Goal: Transaction & Acquisition: Purchase product/service

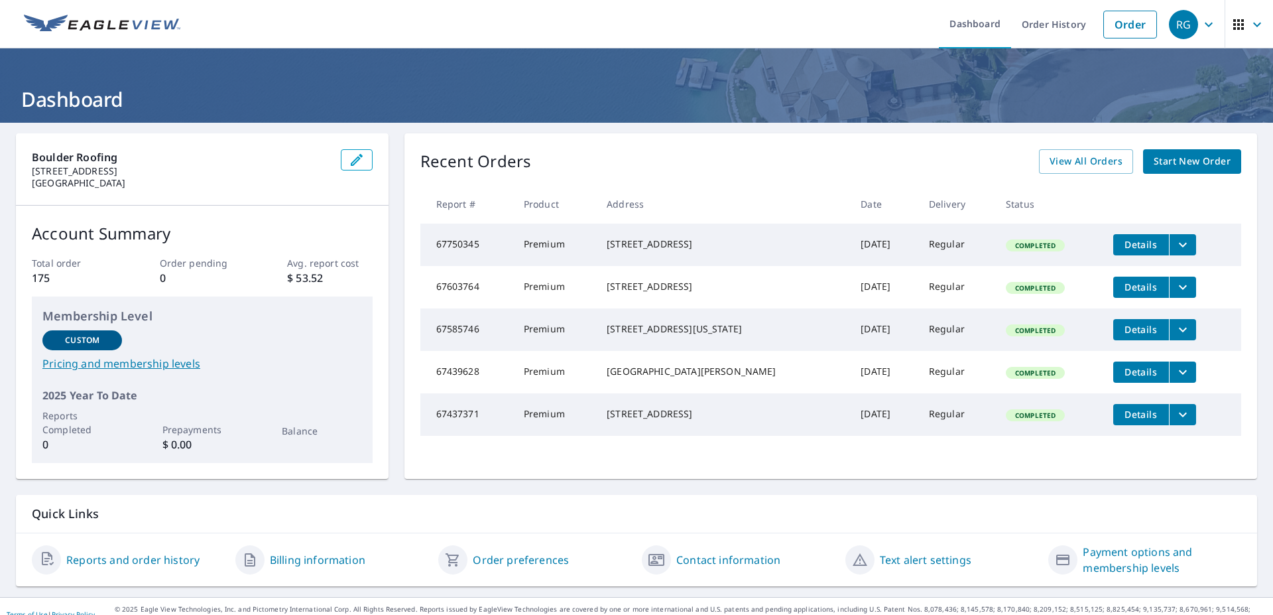
click at [1185, 165] on span "Start New Order" at bounding box center [1192, 161] width 77 height 17
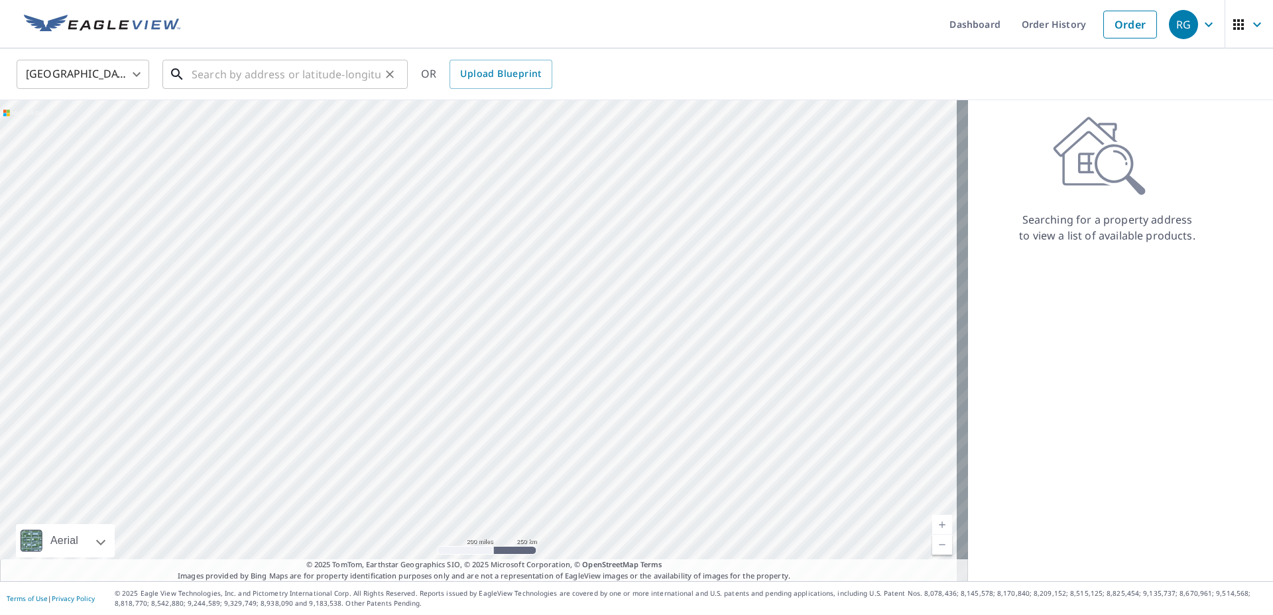
click at [246, 70] on input "text" at bounding box center [286, 74] width 189 height 37
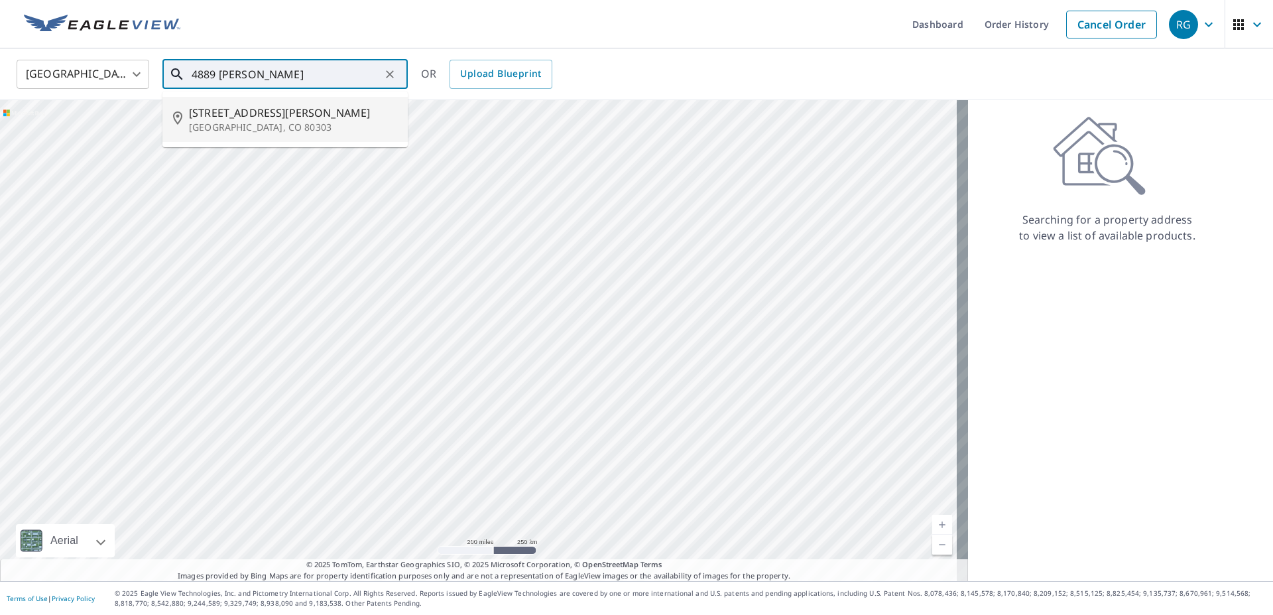
click at [261, 121] on p "[GEOGRAPHIC_DATA], CO 80303" at bounding box center [293, 127] width 208 height 13
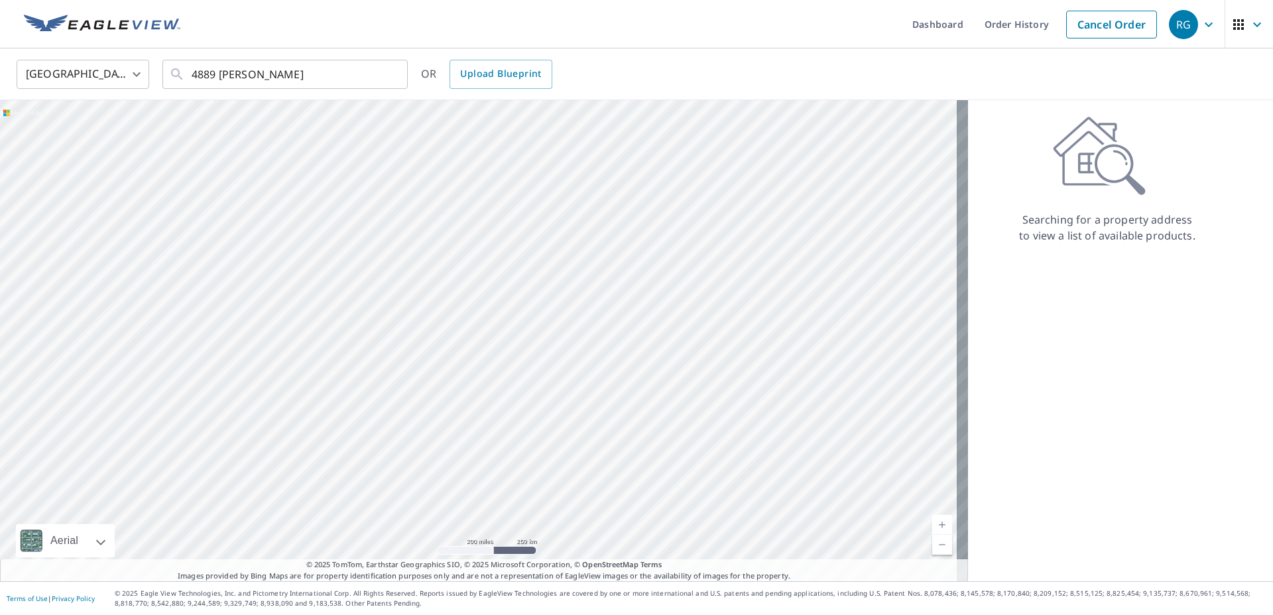
type input "[STREET_ADDRESS][PERSON_NAME]"
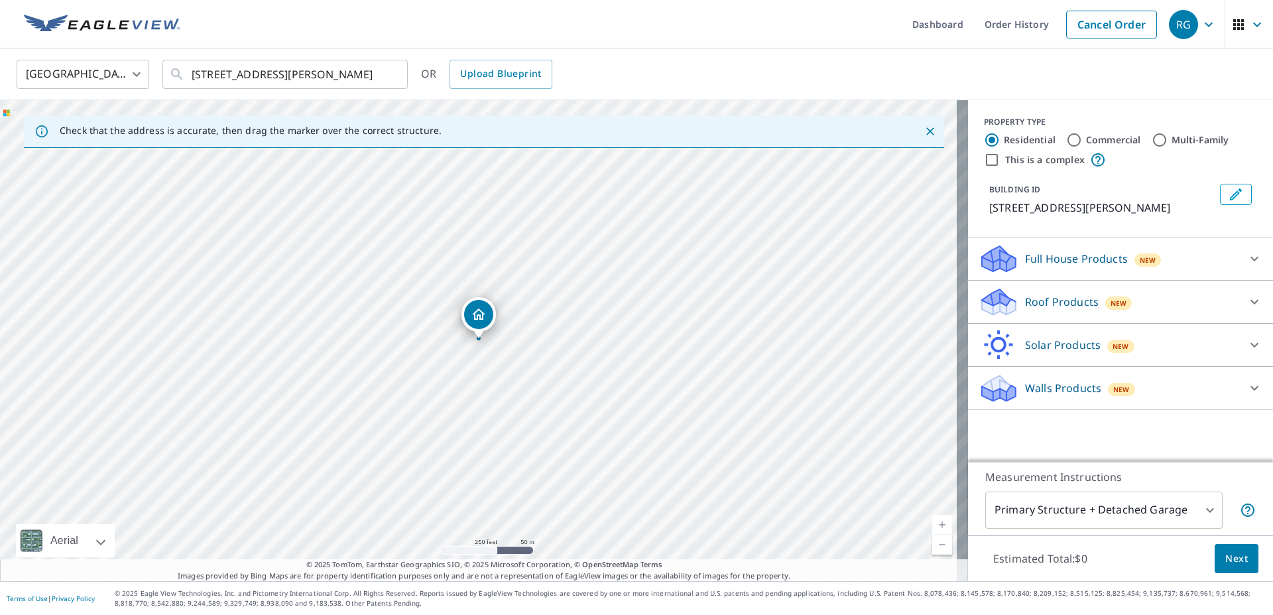
click at [1247, 296] on icon at bounding box center [1255, 302] width 16 height 16
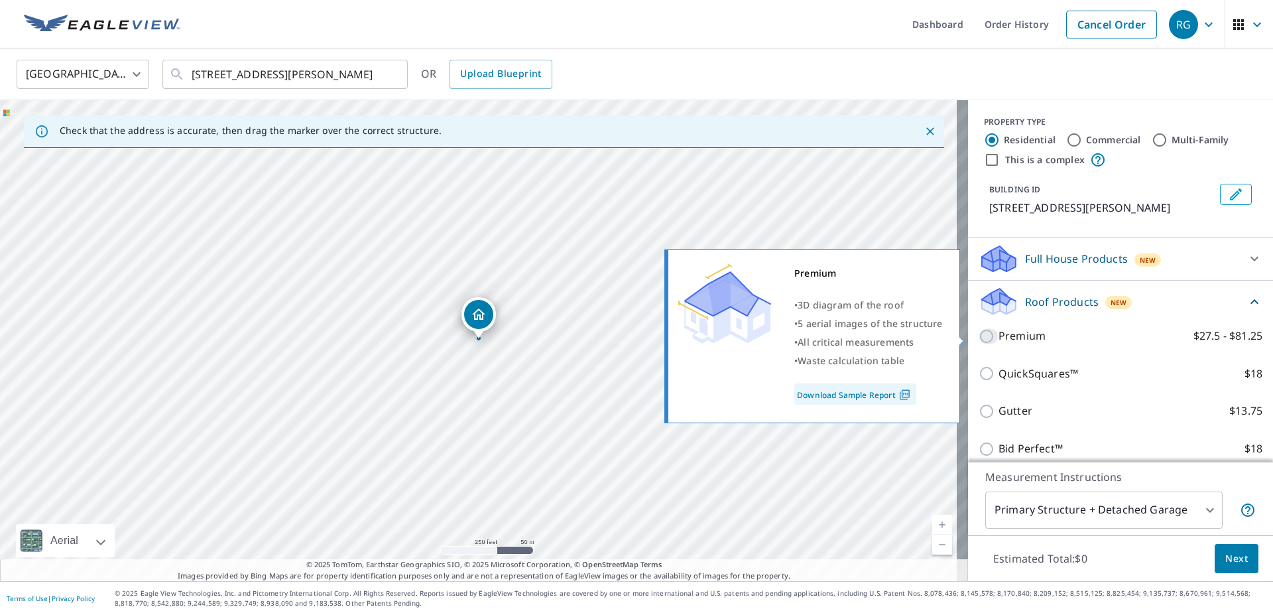
click at [979, 334] on input "Premium $27.5 - $81.25" at bounding box center [989, 336] width 20 height 16
checkbox input "true"
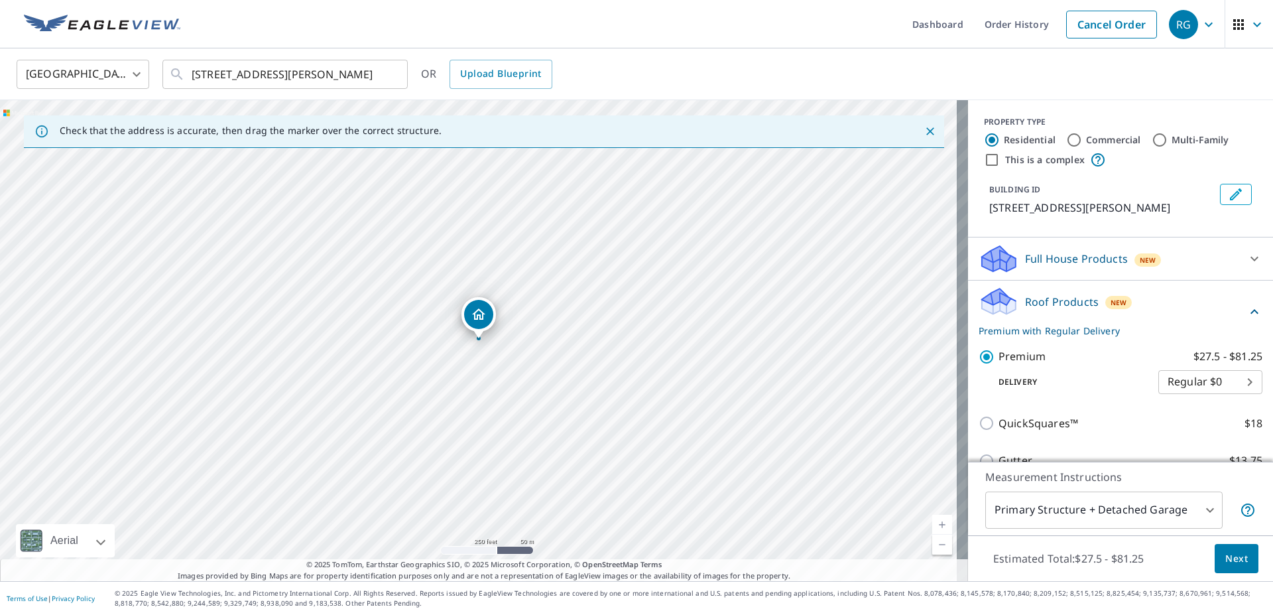
click at [1232, 558] on span "Next" at bounding box center [1237, 559] width 23 height 17
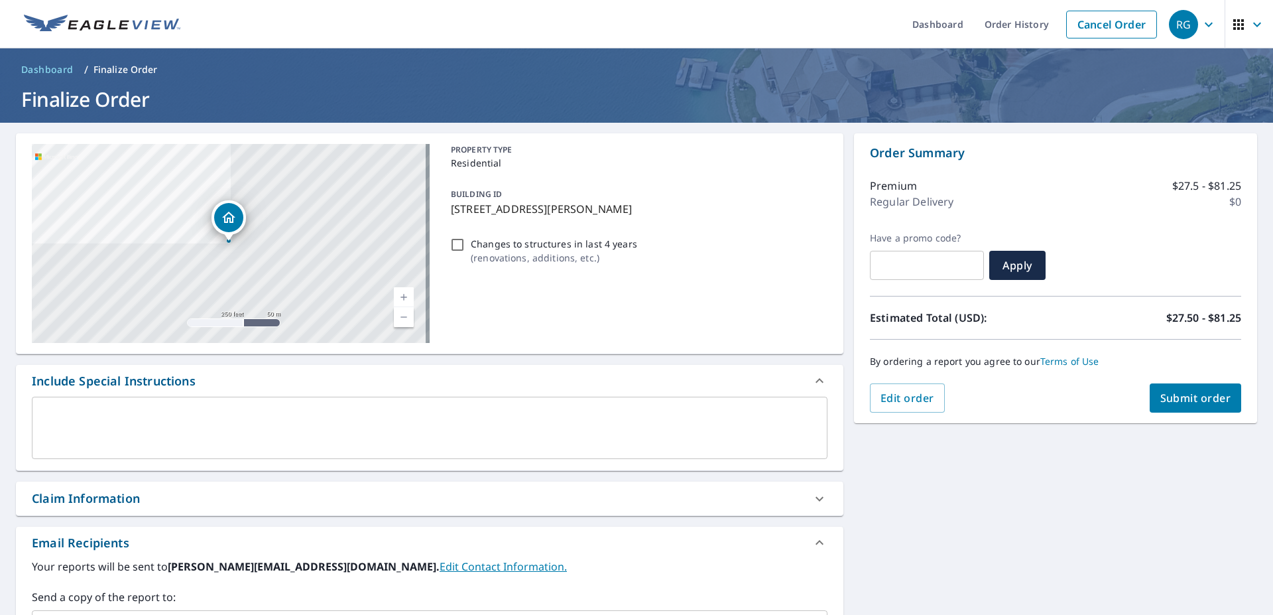
click at [1217, 400] on span "Submit order" at bounding box center [1196, 398] width 71 height 15
